Goal: Check status: Check status

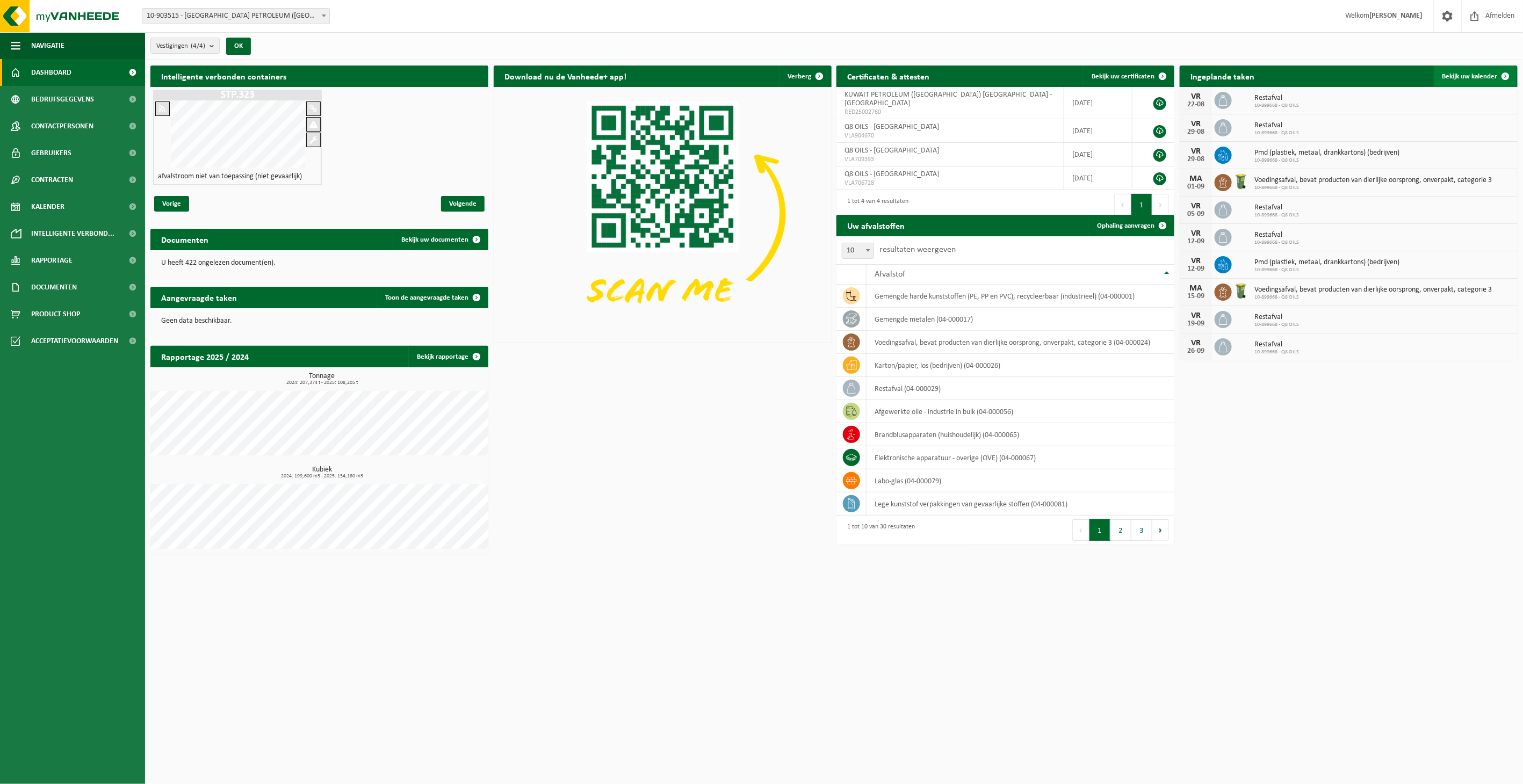
click at [1476, 73] on span "Bekijk uw kalender" at bounding box center [1470, 77] width 55 height 7
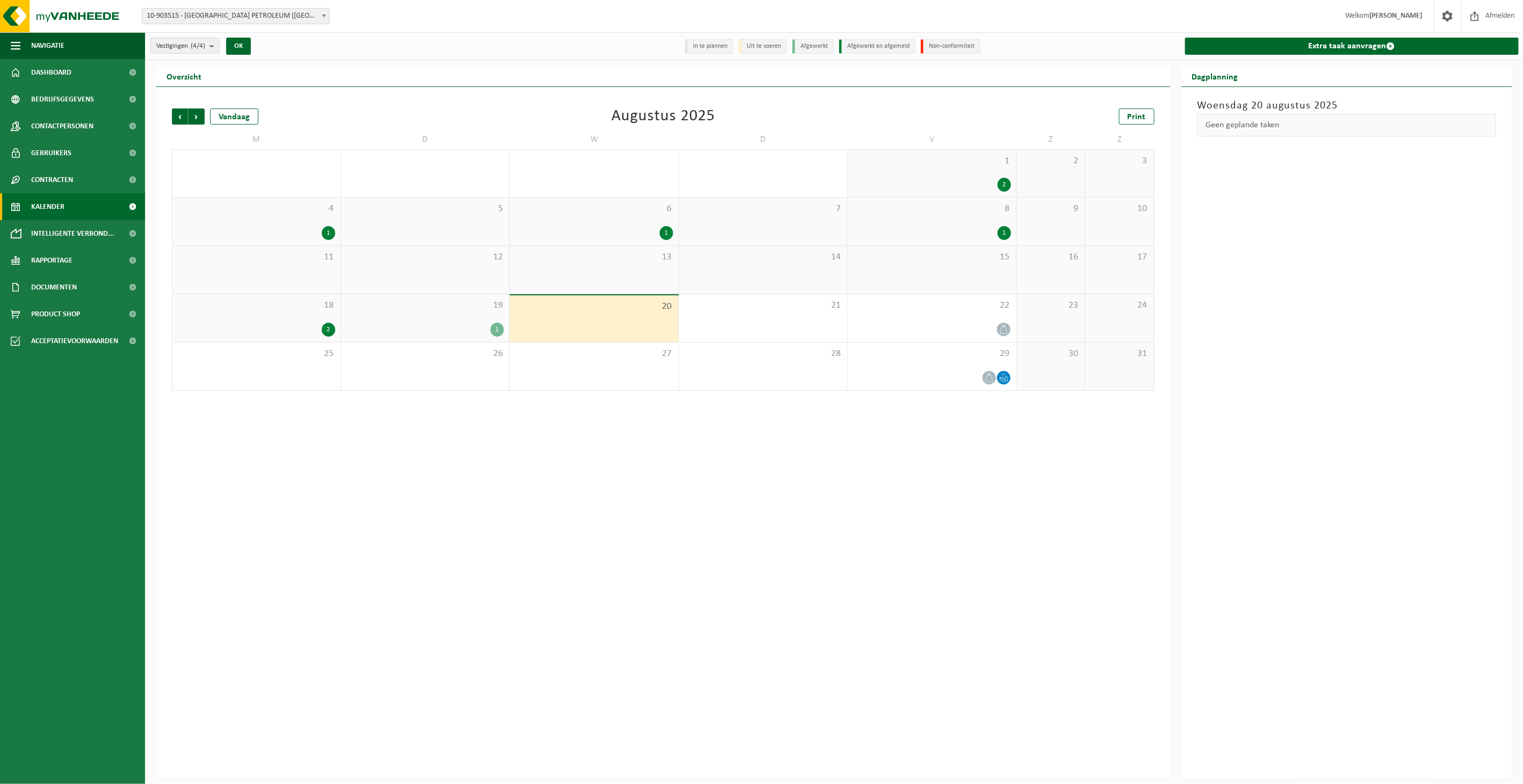
click at [404, 550] on div "Vorige Volgende Vandaag Augustus 2025 Print M D W D V Z Z 28 1 29 30 1 31 1 2 2…" at bounding box center [663, 432] width 1015 height 691
click at [495, 323] on div "1" at bounding box center [497, 329] width 14 height 14
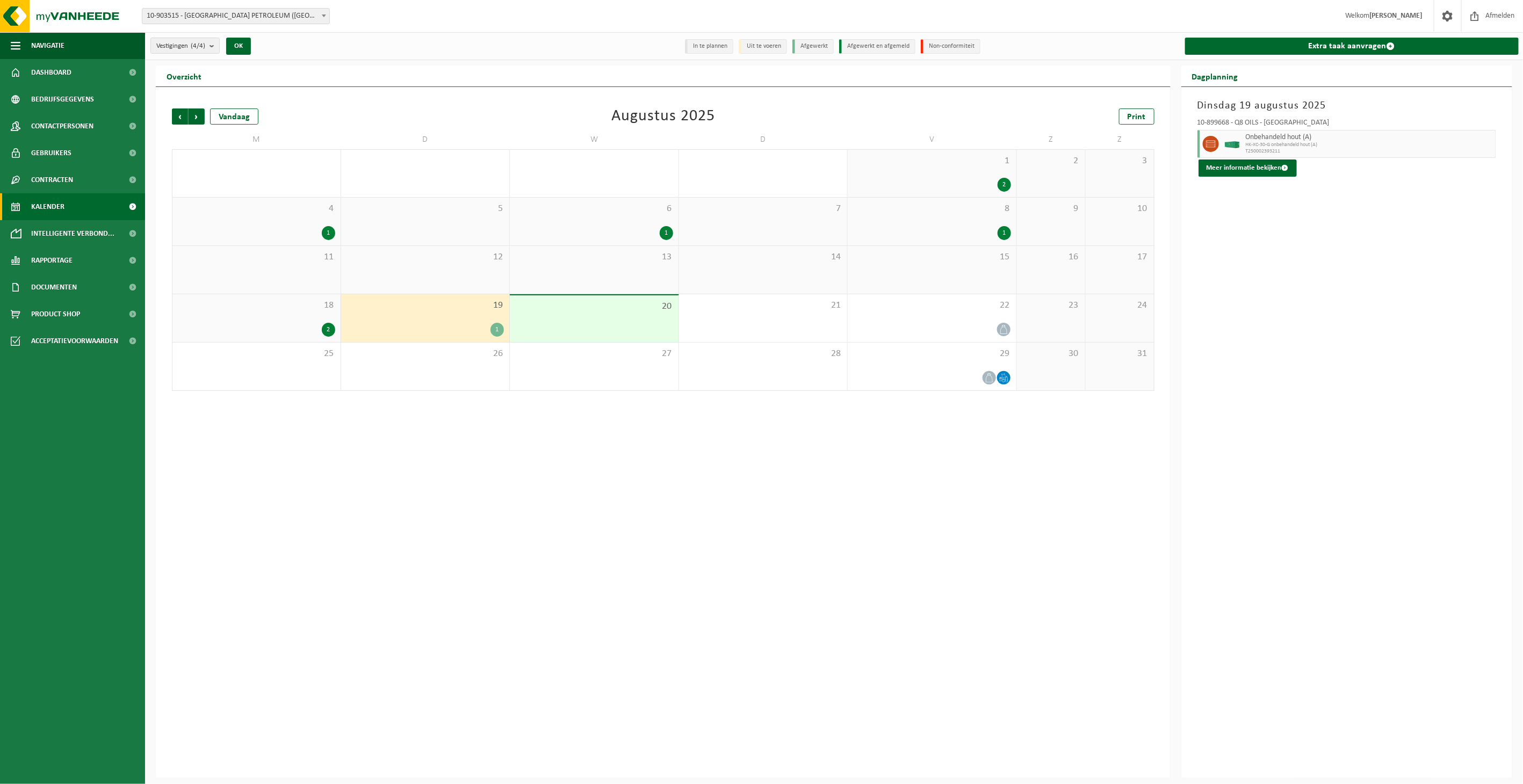
click at [481, 320] on div "19 1" at bounding box center [426, 318] width 168 height 48
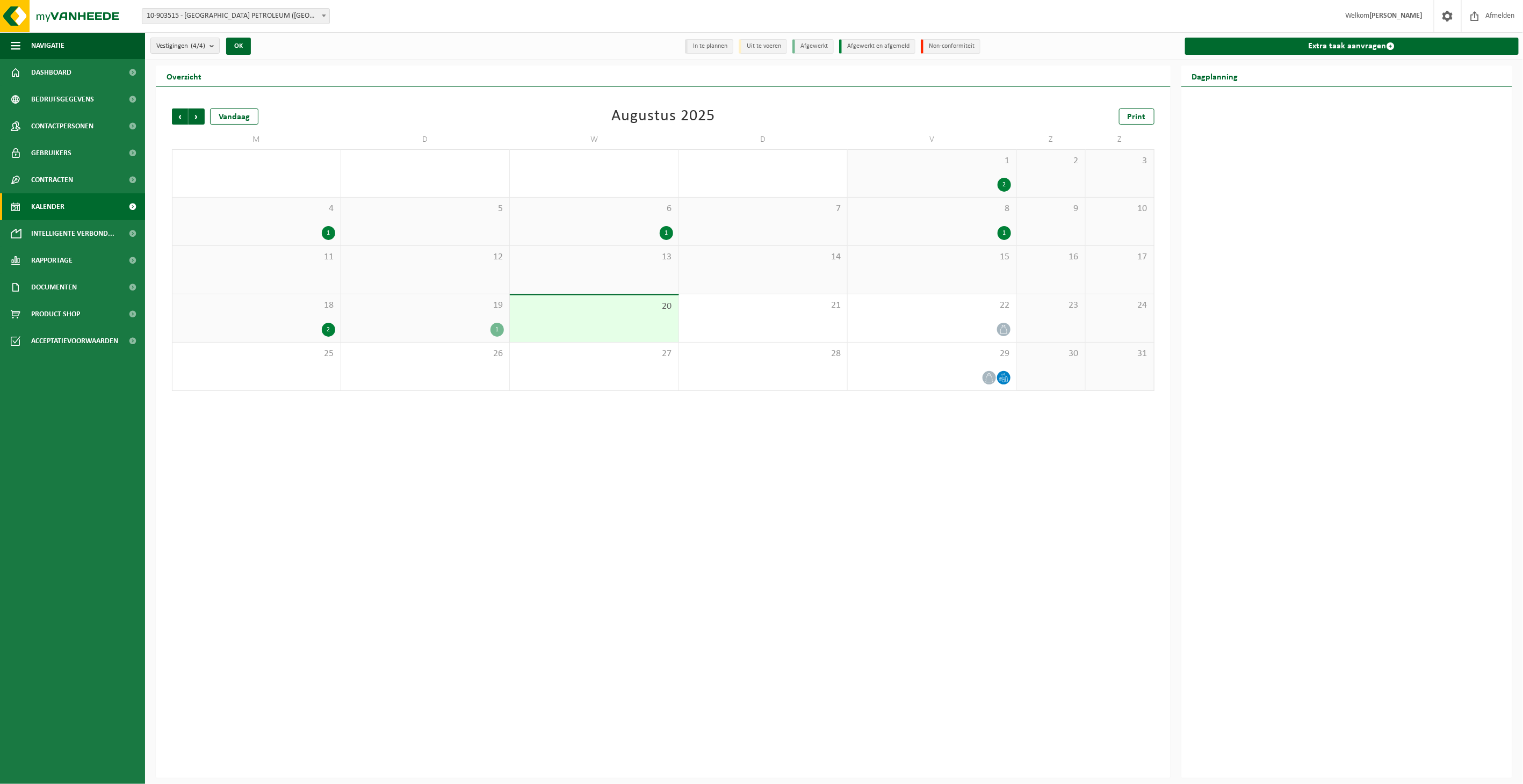
click at [493, 331] on div "1" at bounding box center [497, 329] width 14 height 14
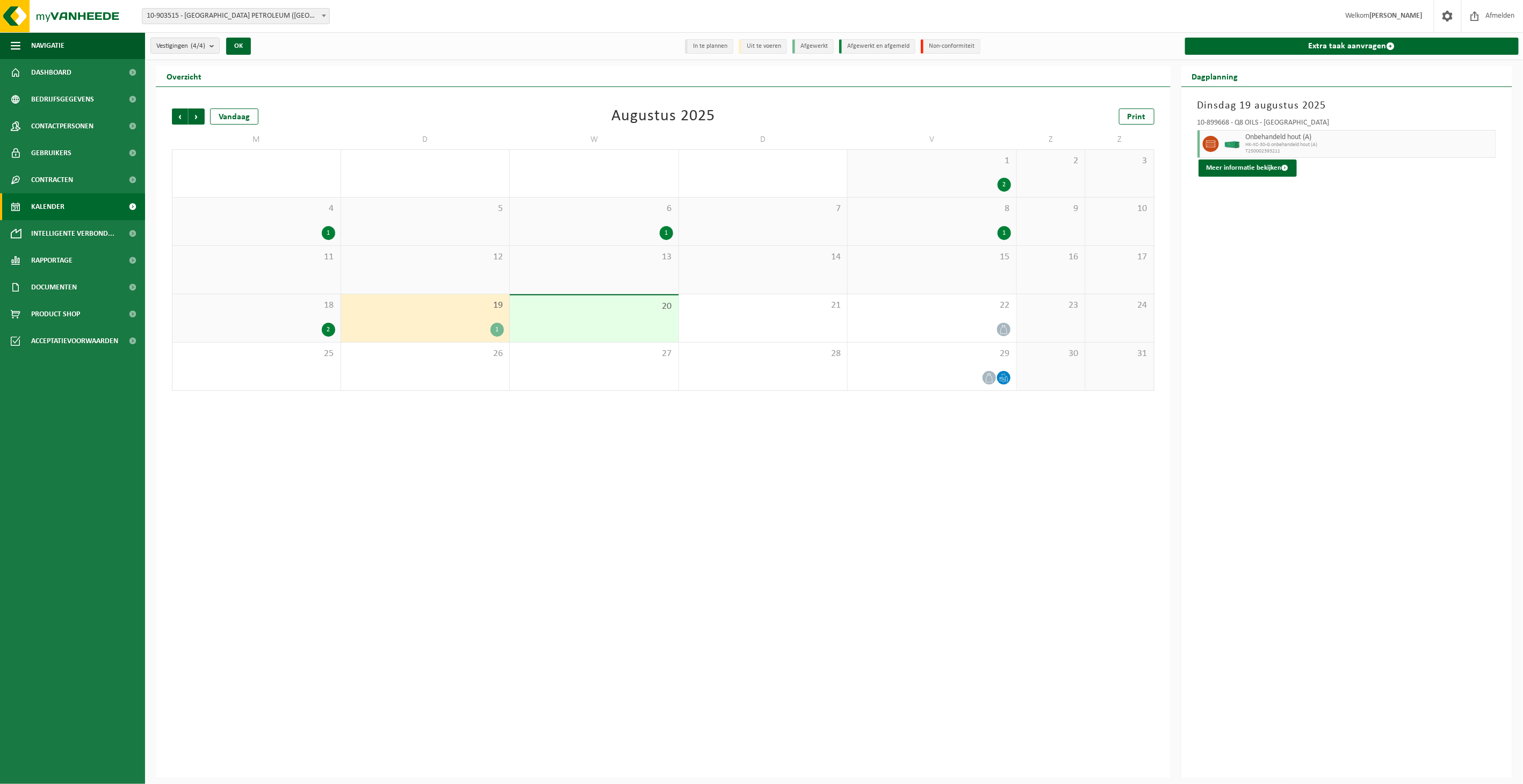
drag, startPoint x: 307, startPoint y: 329, endPoint x: 316, endPoint y: 328, distance: 9.1
click at [309, 329] on div "2" at bounding box center [256, 329] width 157 height 14
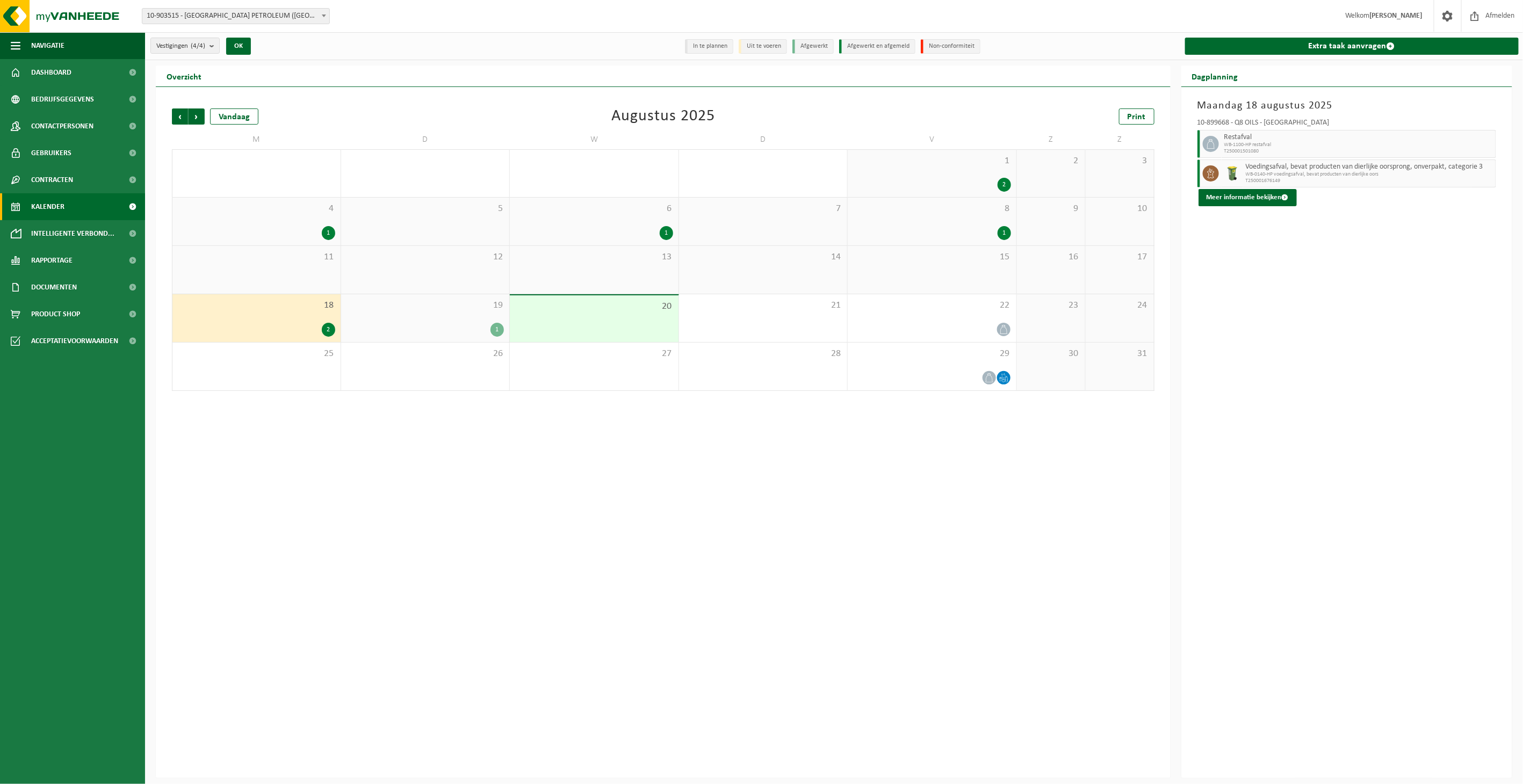
click at [323, 334] on div "2" at bounding box center [329, 329] width 14 height 14
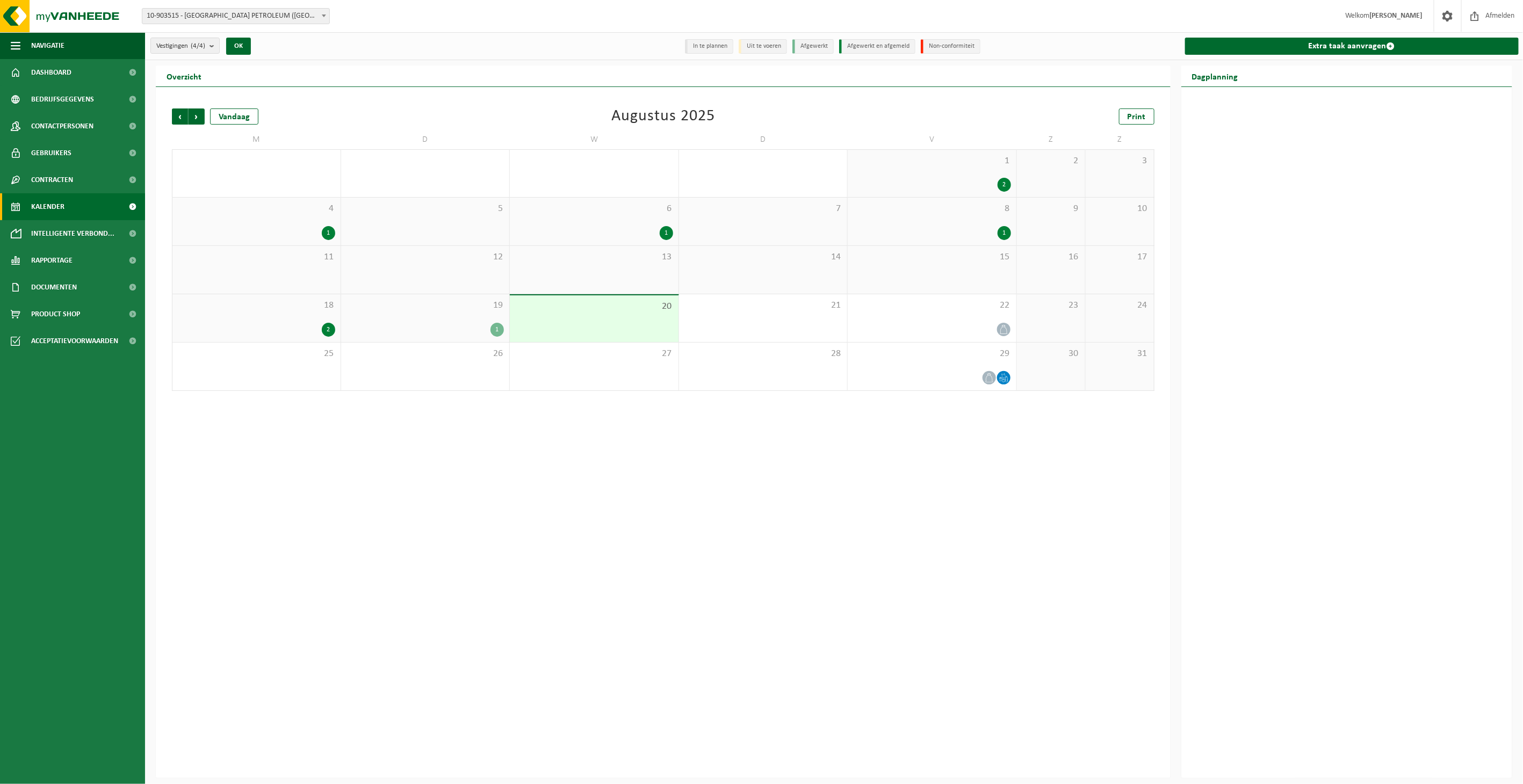
click at [326, 334] on div "2" at bounding box center [329, 329] width 14 height 14
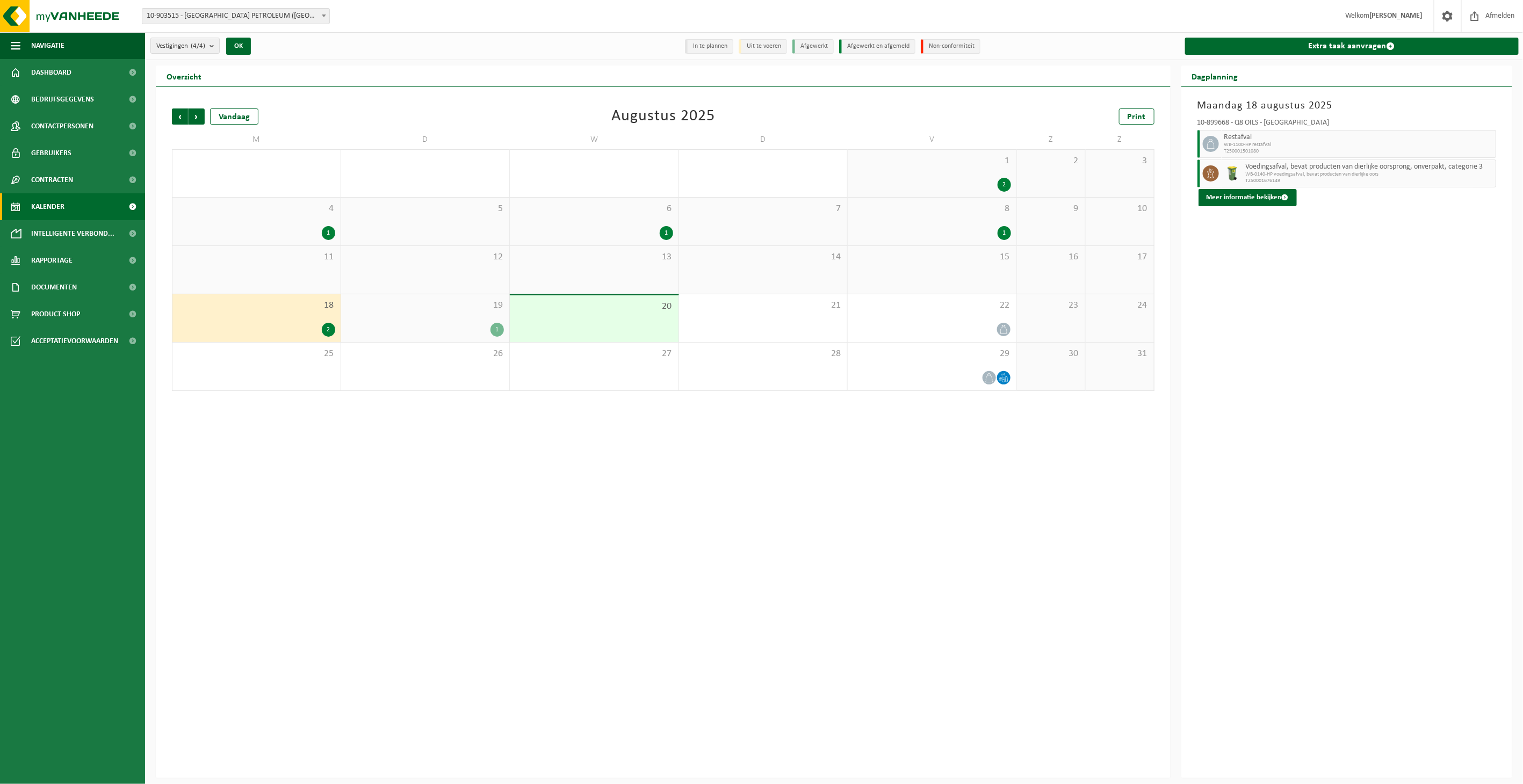
click at [495, 326] on div "1" at bounding box center [497, 329] width 14 height 14
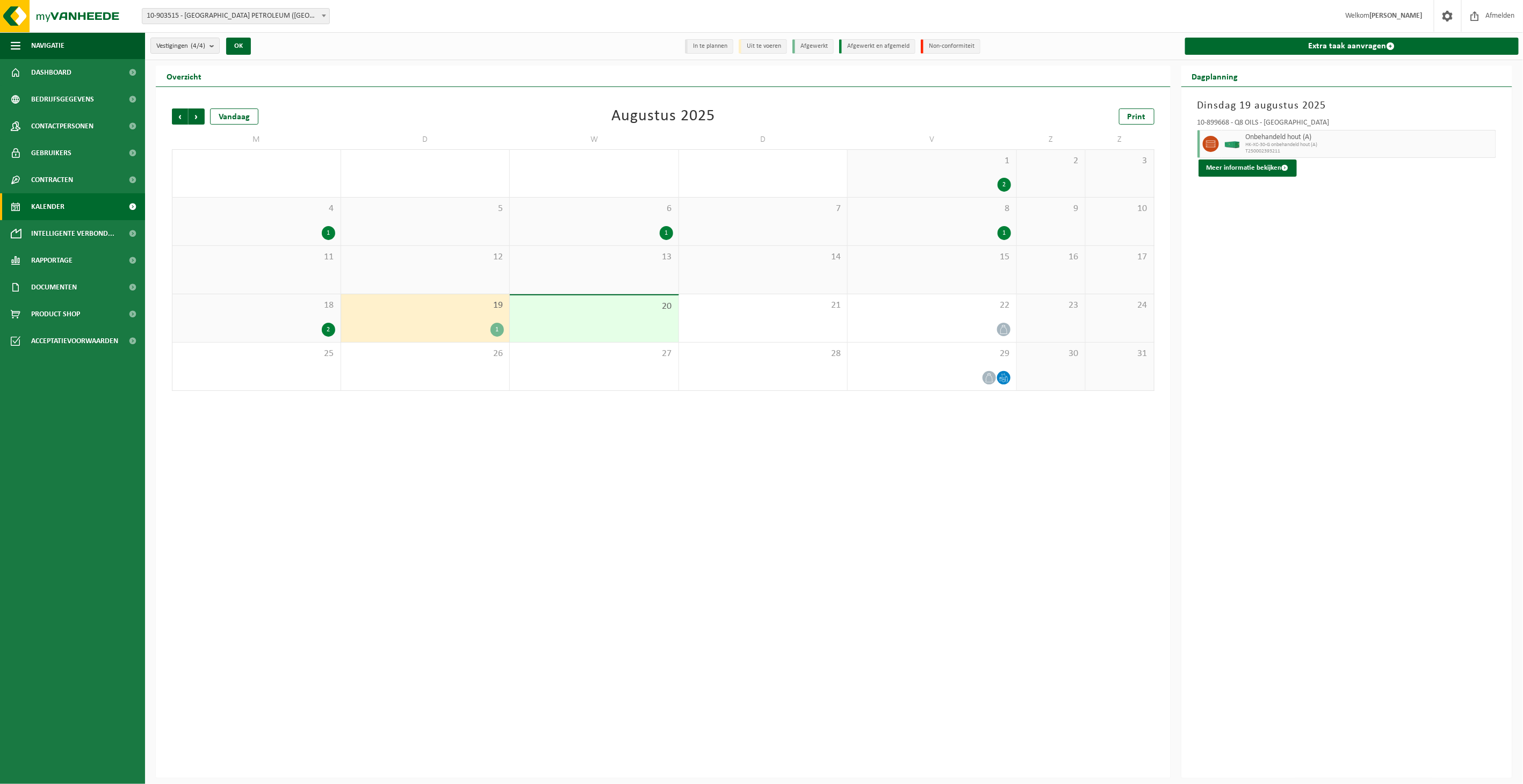
click at [709, 507] on div "Vorige Volgende Vandaag Augustus 2025 Print M D W D V Z Z 28 1 29 30 1 31 1 2 2…" at bounding box center [663, 432] width 1015 height 691
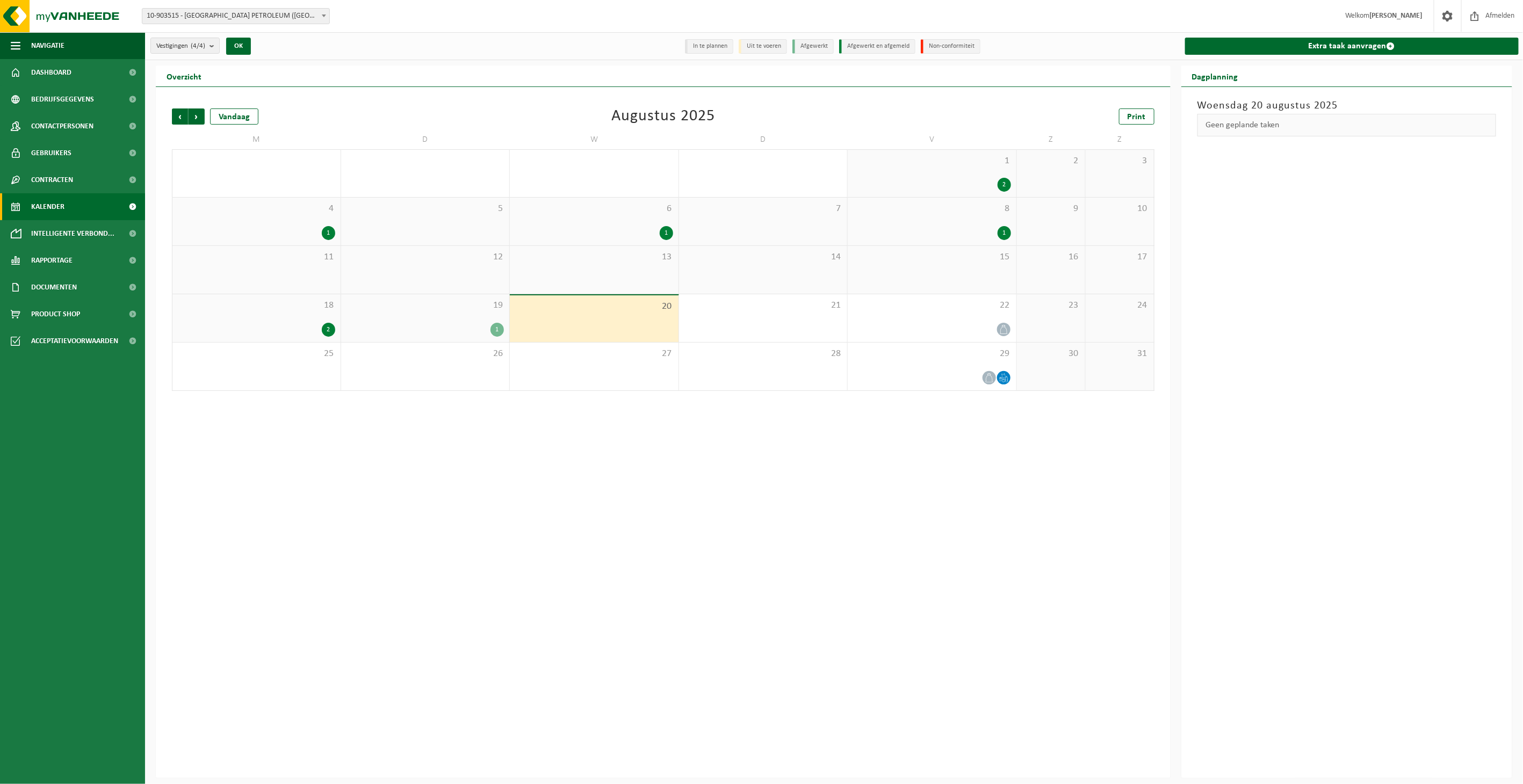
click at [610, 468] on div "Vorige Volgende Vandaag Augustus 2025 Print M D W D V Z Z 28 1 29 30 1 31 1 2 2…" at bounding box center [663, 432] width 1015 height 691
